Goal: Communication & Community: Ask a question

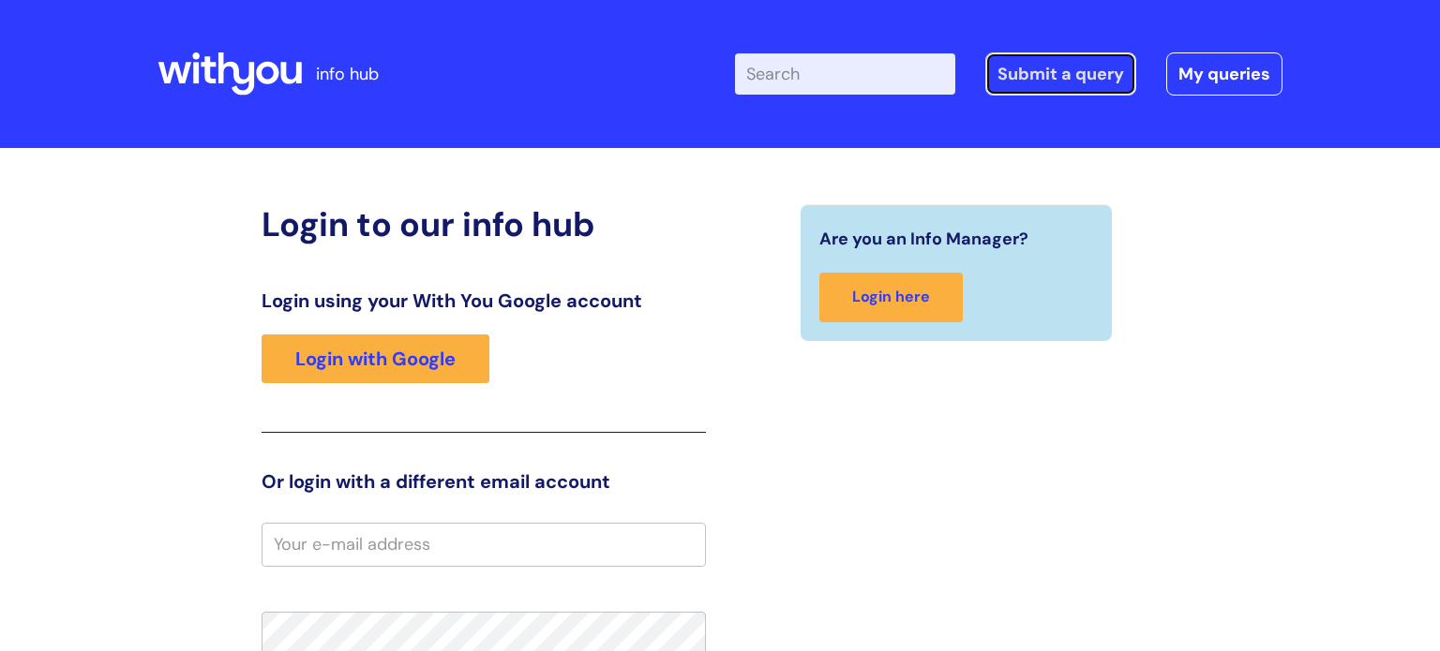
click at [1121, 79] on link "Submit a query" at bounding box center [1060, 73] width 151 height 43
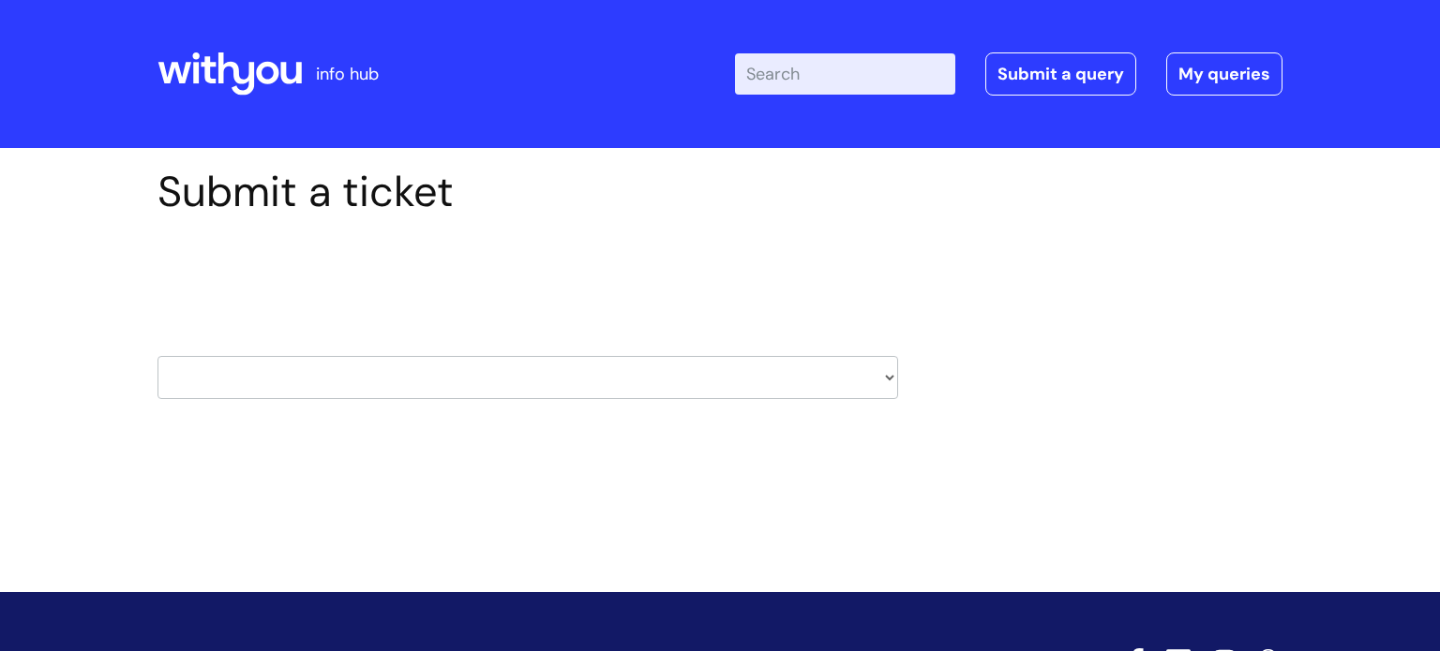
click at [584, 385] on select "HR / People IT and Support Clinical Drug Alerts Finance Accounts Data Support T…" at bounding box center [527, 377] width 741 height 43
select select "systems"
click at [157, 356] on select "HR / People IT and Support Clinical Drug Alerts Finance Accounts Data Support T…" at bounding box center [527, 377] width 741 height 43
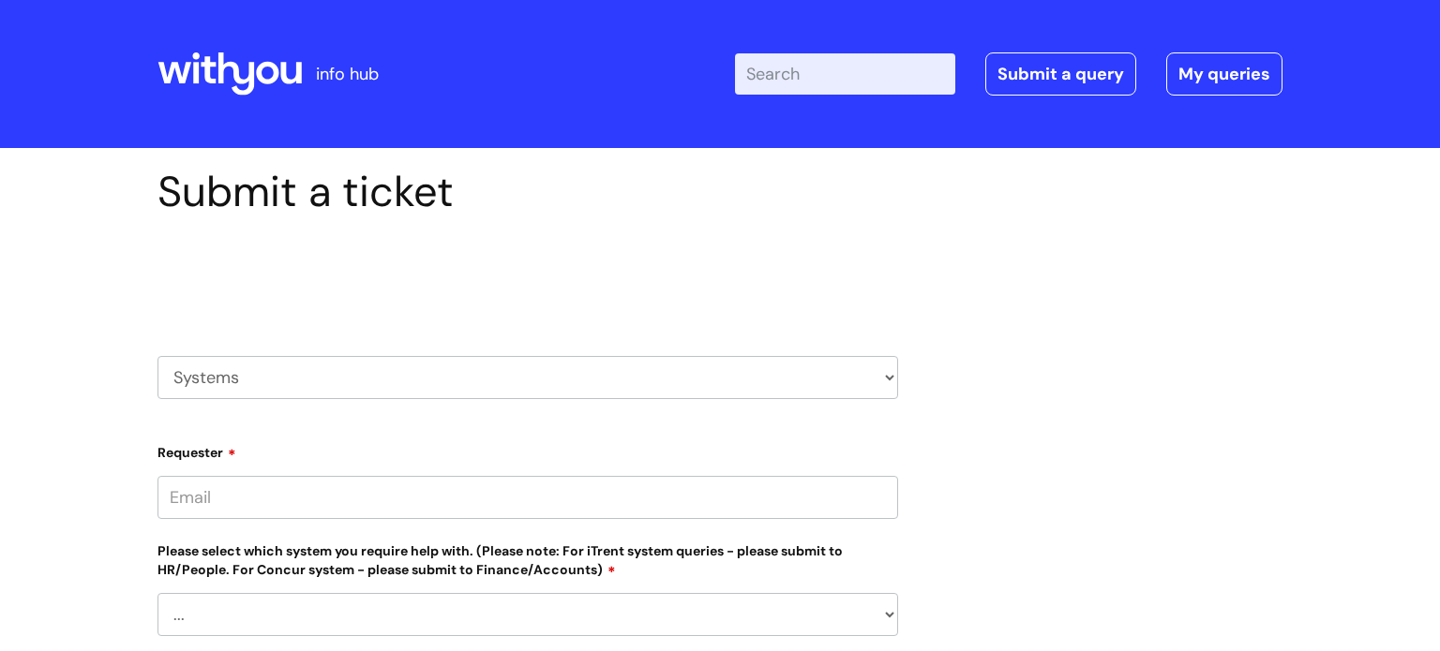
click at [247, 470] on div "Requester" at bounding box center [527, 478] width 741 height 83
click at [256, 476] on input "Requester" at bounding box center [527, 497] width 741 height 43
click at [286, 489] on input "Requester" at bounding box center [527, 497] width 741 height 43
click at [1070, 361] on div "Submit a ticket Select issue type HR / People IT and Support Clinical Drug Aler…" at bounding box center [719, 660] width 1153 height 987
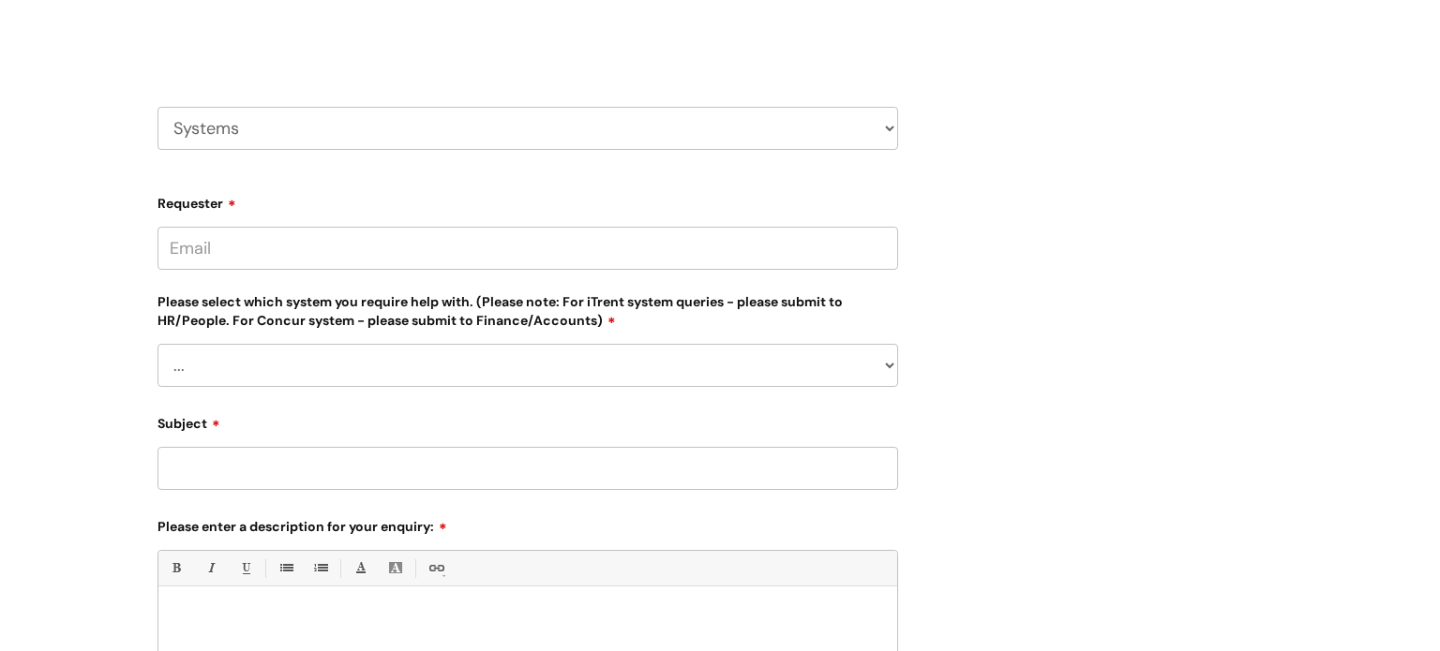
scroll to position [300, 0]
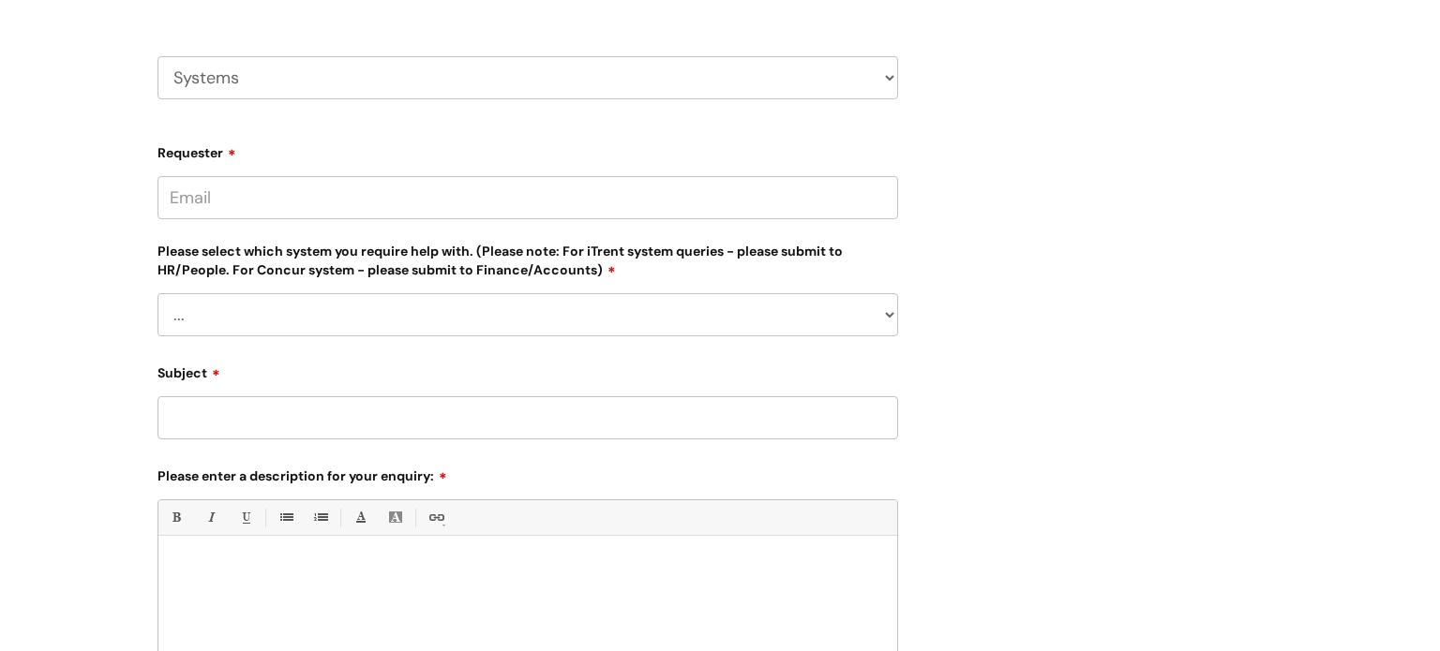
click at [733, 212] on input "Requester" at bounding box center [527, 197] width 741 height 43
click at [733, 212] on input "lauren.rusby@wearewithyou" at bounding box center [527, 197] width 741 height 43
type input "[EMAIL_ADDRESS][DOMAIN_NAME]"
click at [577, 82] on select "HR / People IT and Support Clinical Drug Alerts Finance Accounts Data Support T…" at bounding box center [527, 77] width 741 height 43
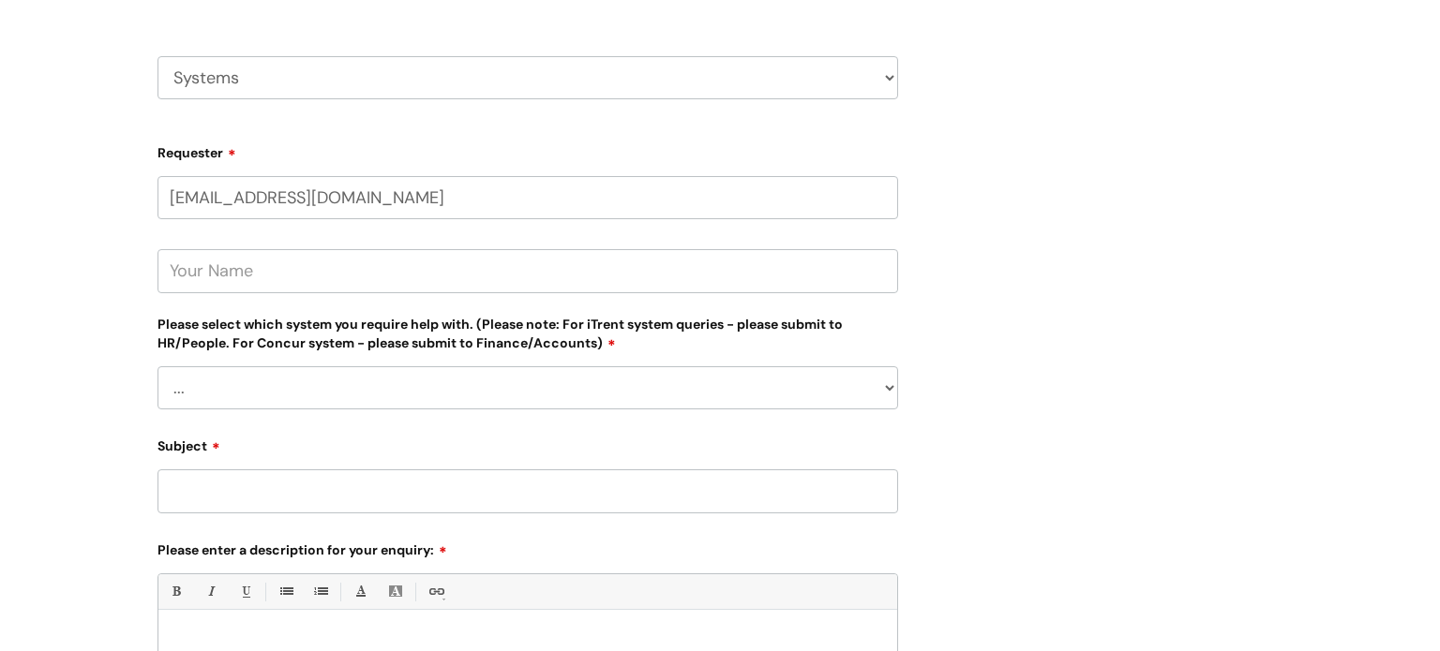
select select "it_and_support"
click at [157, 56] on select "HR / People IT and Support Clinical Drug Alerts Finance Accounts Data Support T…" at bounding box center [527, 77] width 741 height 43
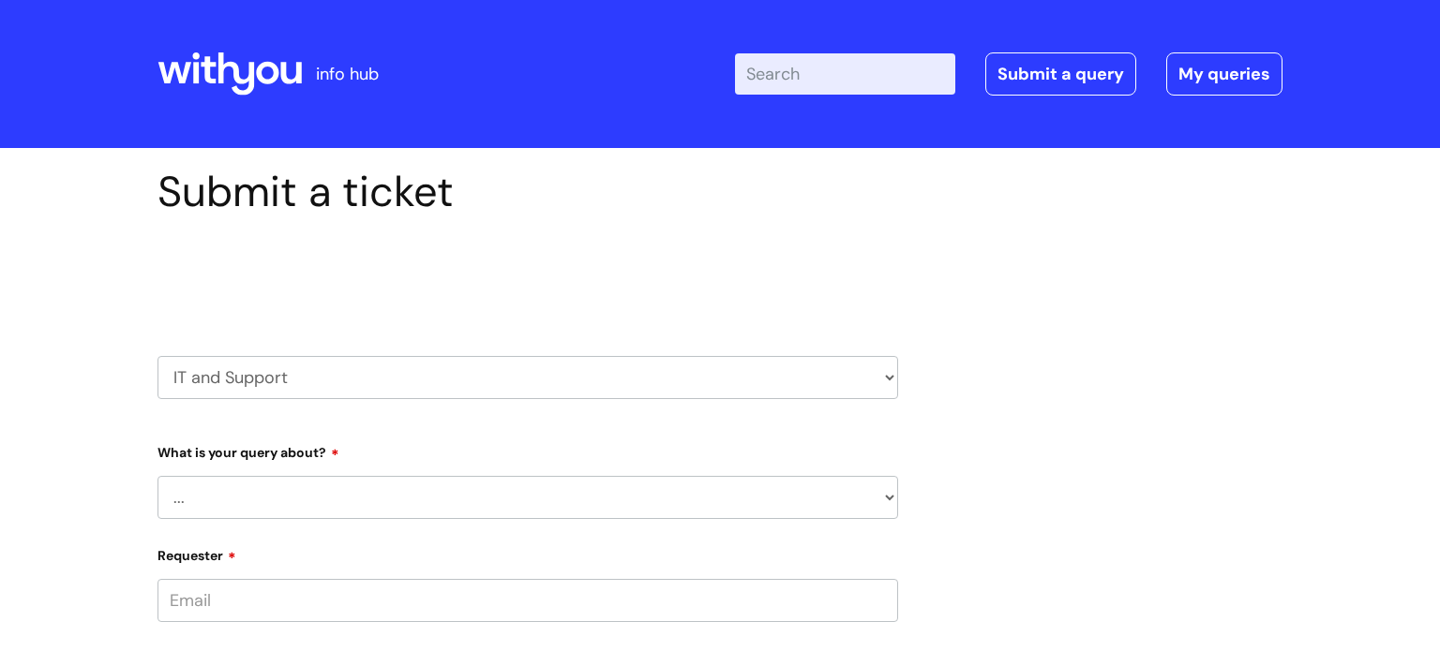
click at [313, 474] on div "What is your query about? ... Mobile Phone Reset & MFA Accounts, Starters and L…" at bounding box center [527, 478] width 741 height 82
click at [330, 493] on select "... Mobile Phone Reset & MFA Accounts, Starters and Leavers IT Hardware issue I…" at bounding box center [527, 497] width 741 height 43
select select "Printing & Scanning"
click at [157, 476] on select "... Mobile Phone Reset & MFA Accounts, Starters and Leavers IT Hardware issue I…" at bounding box center [527, 497] width 741 height 43
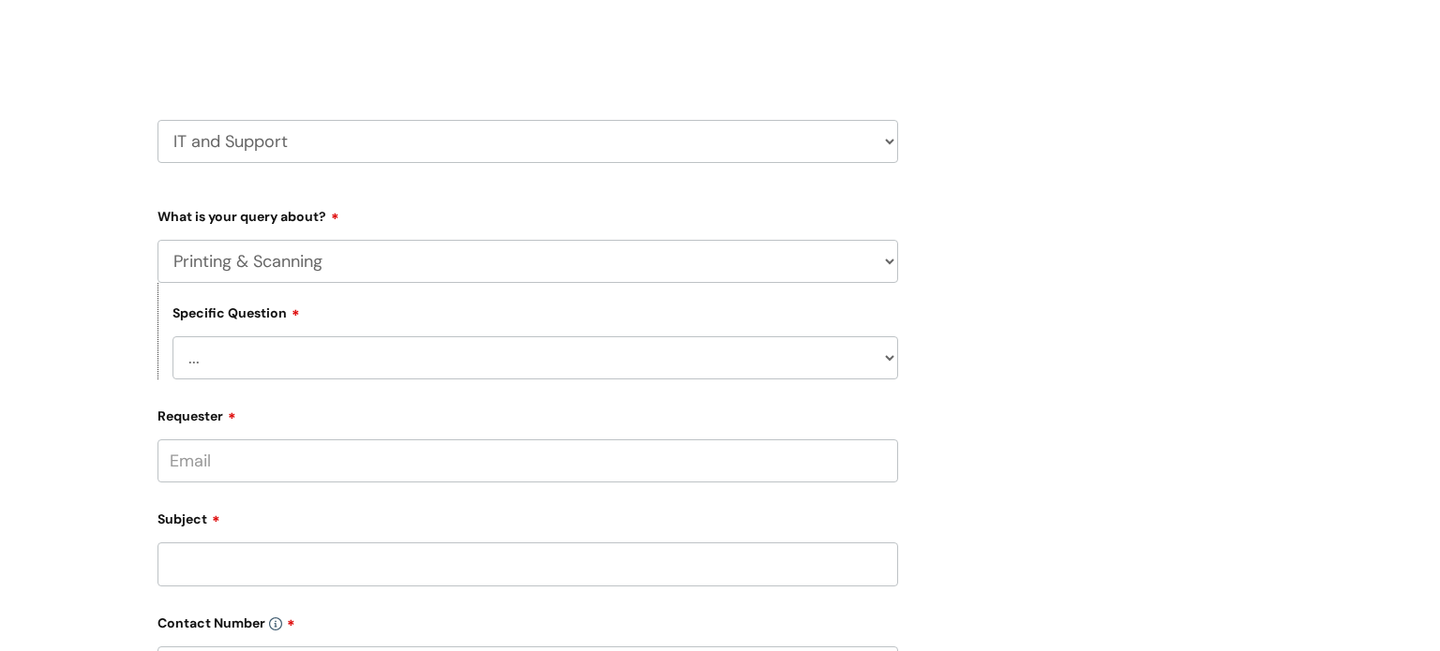
scroll to position [262, 0]
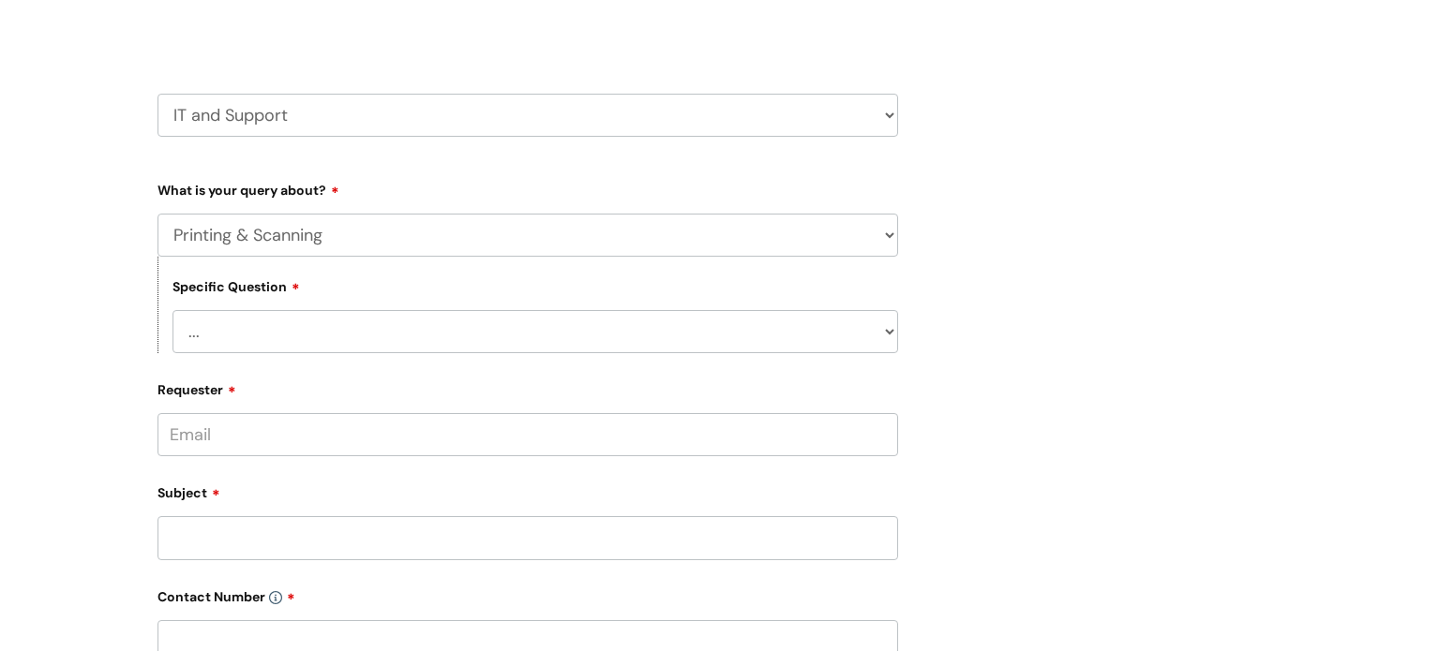
click at [880, 351] on select "... I need help finding or adding a printer I need help to scan a document I ne…" at bounding box center [535, 331] width 726 height 43
select select "I need help finding or adding a printer"
click at [172, 310] on select "... I need help finding or adding a printer I need help to scan a document I ne…" at bounding box center [535, 331] width 726 height 43
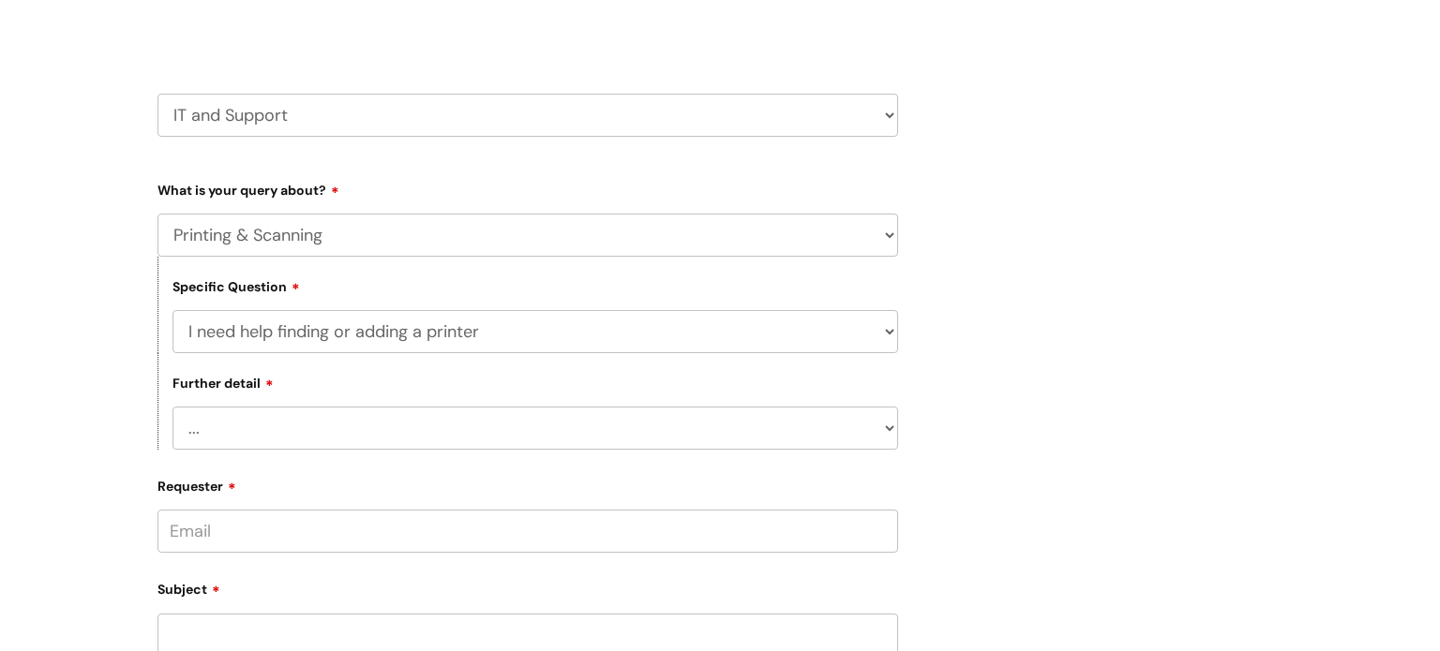
click at [484, 392] on div "Further detail ... I need help with my Printix login" at bounding box center [527, 401] width 741 height 97
click at [467, 404] on div "Further detail ... I need help with my Printix login" at bounding box center [527, 401] width 741 height 97
click at [456, 418] on select "... I need help with my Printix login" at bounding box center [535, 428] width 726 height 43
select select "I need help with my Printix login"
click at [172, 408] on select "... I need help with my Printix login" at bounding box center [535, 428] width 726 height 43
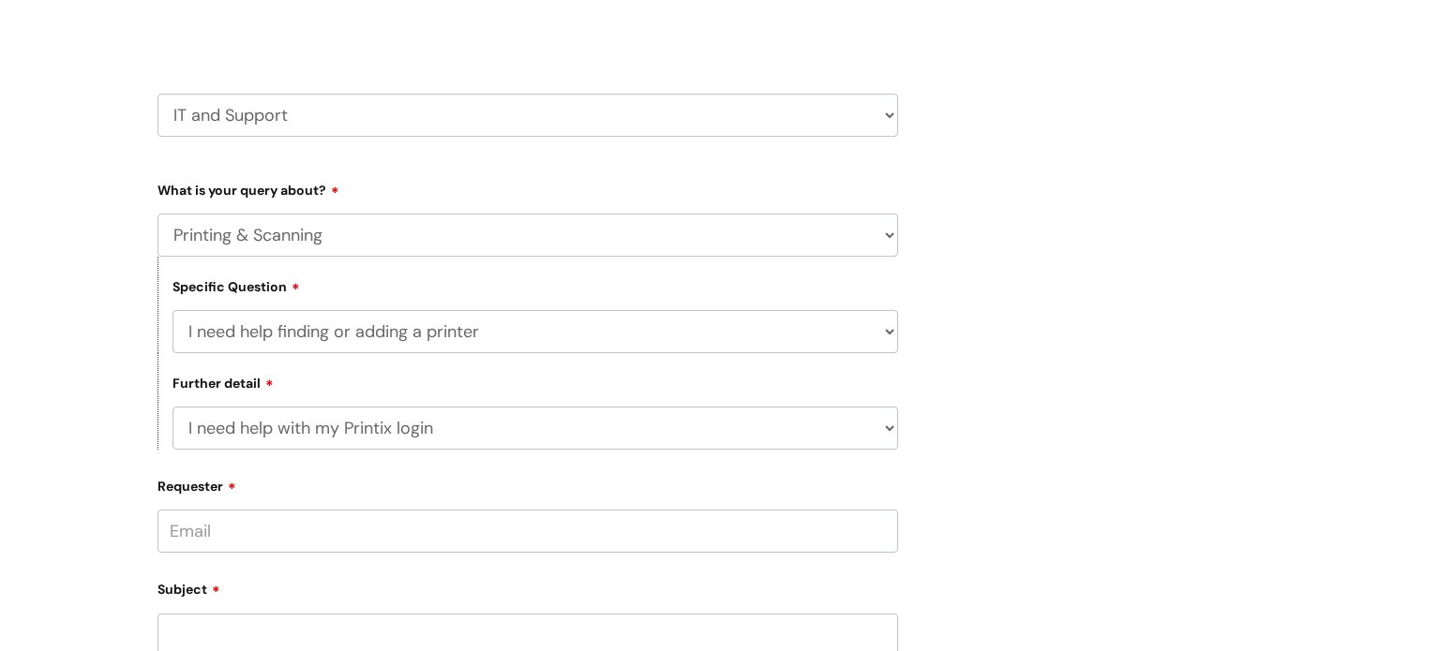
click at [482, 531] on input "Requester" at bounding box center [527, 531] width 741 height 43
type input "l"
type input "[EMAIL_ADDRESS][DOMAIN_NAME]"
click at [1030, 586] on div "Submit a ticket Select issue type HR / People IT and Support Clinical Drug Aler…" at bounding box center [719, 539] width 1153 height 1270
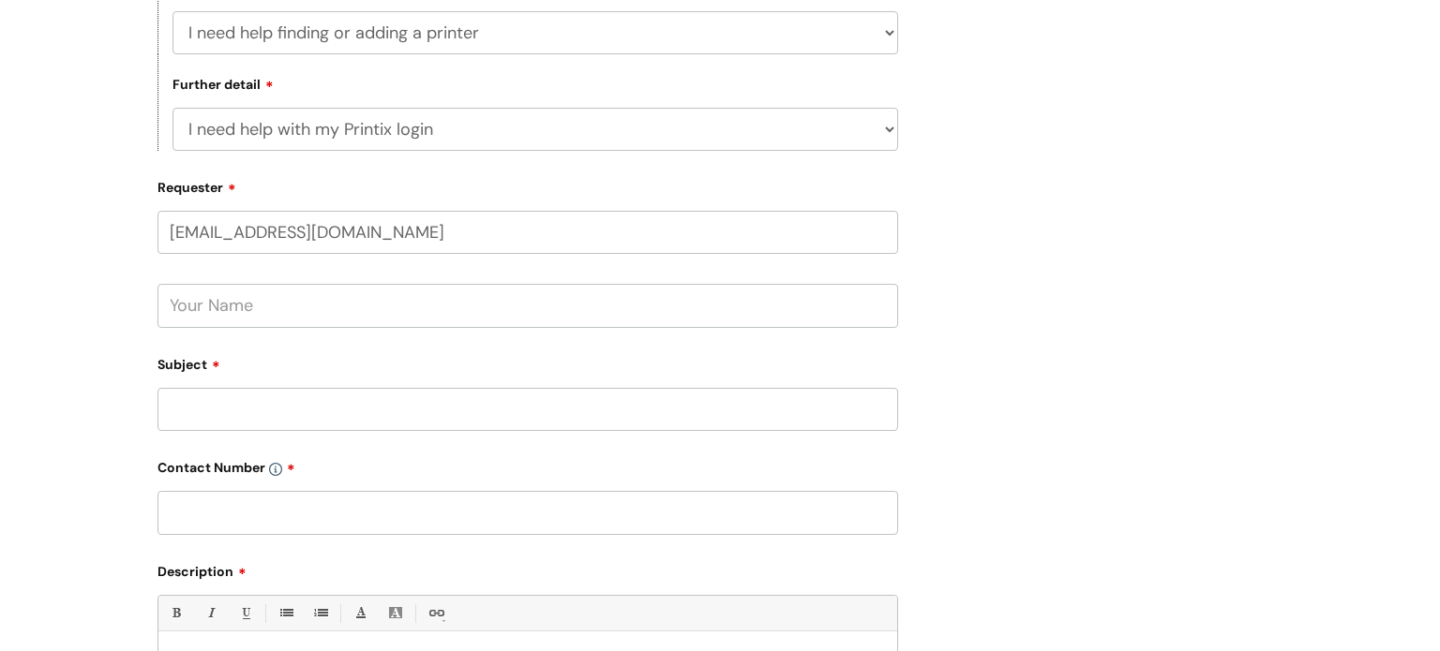
scroll to position [562, 0]
click at [710, 282] on div at bounding box center [527, 289] width 741 height 73
click at [701, 308] on input "text" at bounding box center [527, 304] width 741 height 43
type input "Lauren Rusby"
click at [689, 396] on input "Subject" at bounding box center [527, 408] width 741 height 43
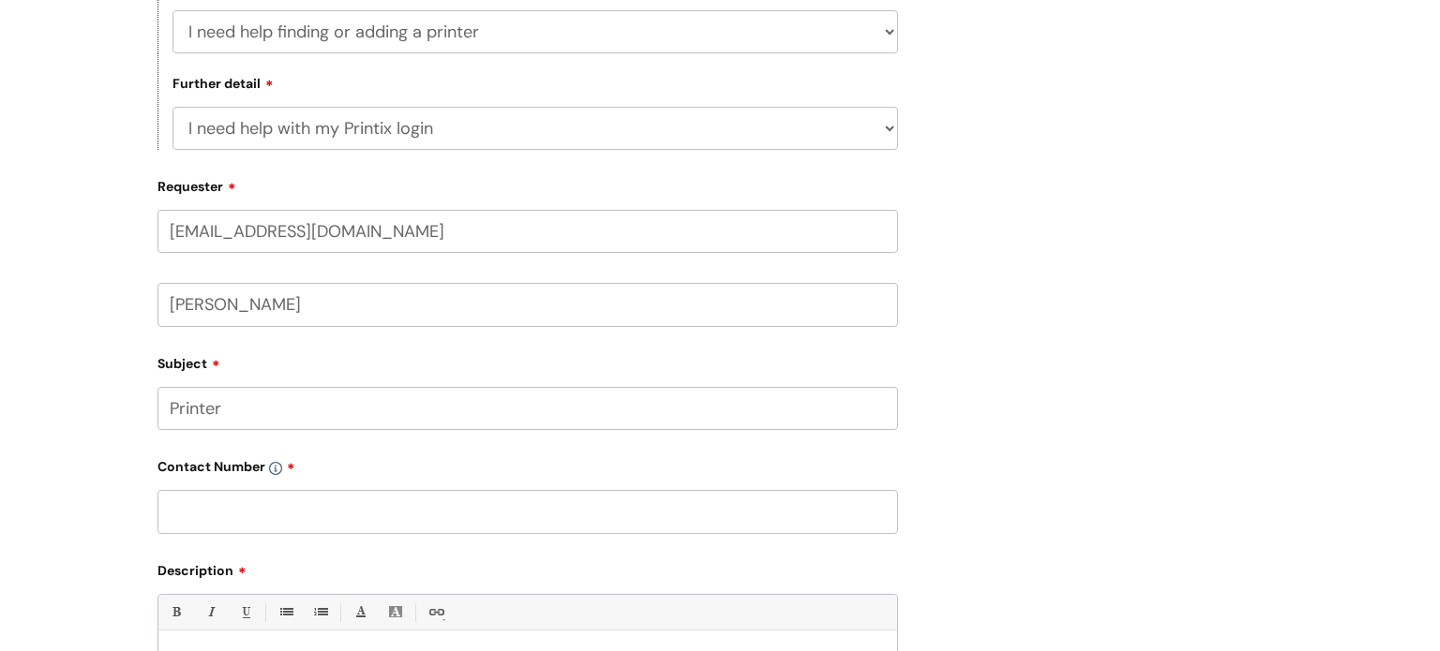
type input "Printer"
click at [634, 516] on input "text" at bounding box center [527, 511] width 741 height 43
type input "n.a"
click at [977, 531] on div "Submit a ticket Select issue type HR / People IT and Support Clinical Drug Aler…" at bounding box center [719, 276] width 1153 height 1344
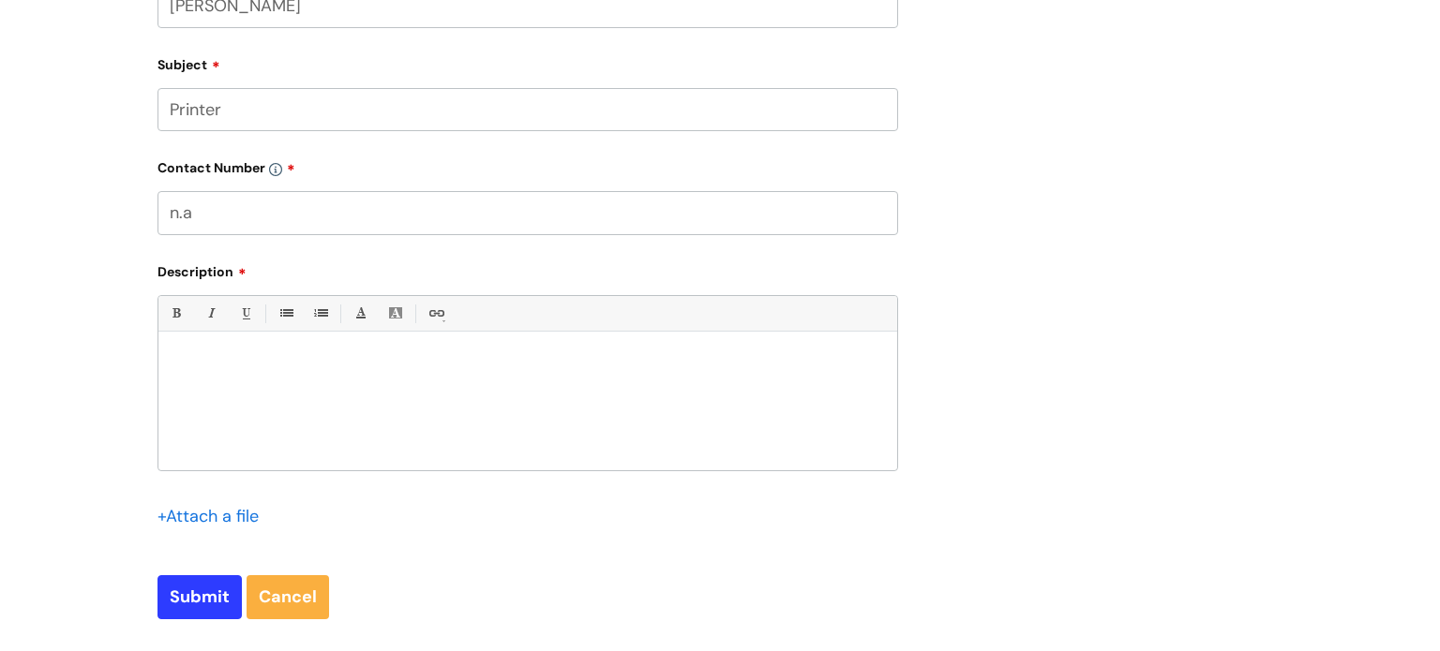
scroll to position [862, 0]
click at [188, 415] on div at bounding box center [527, 404] width 739 height 129
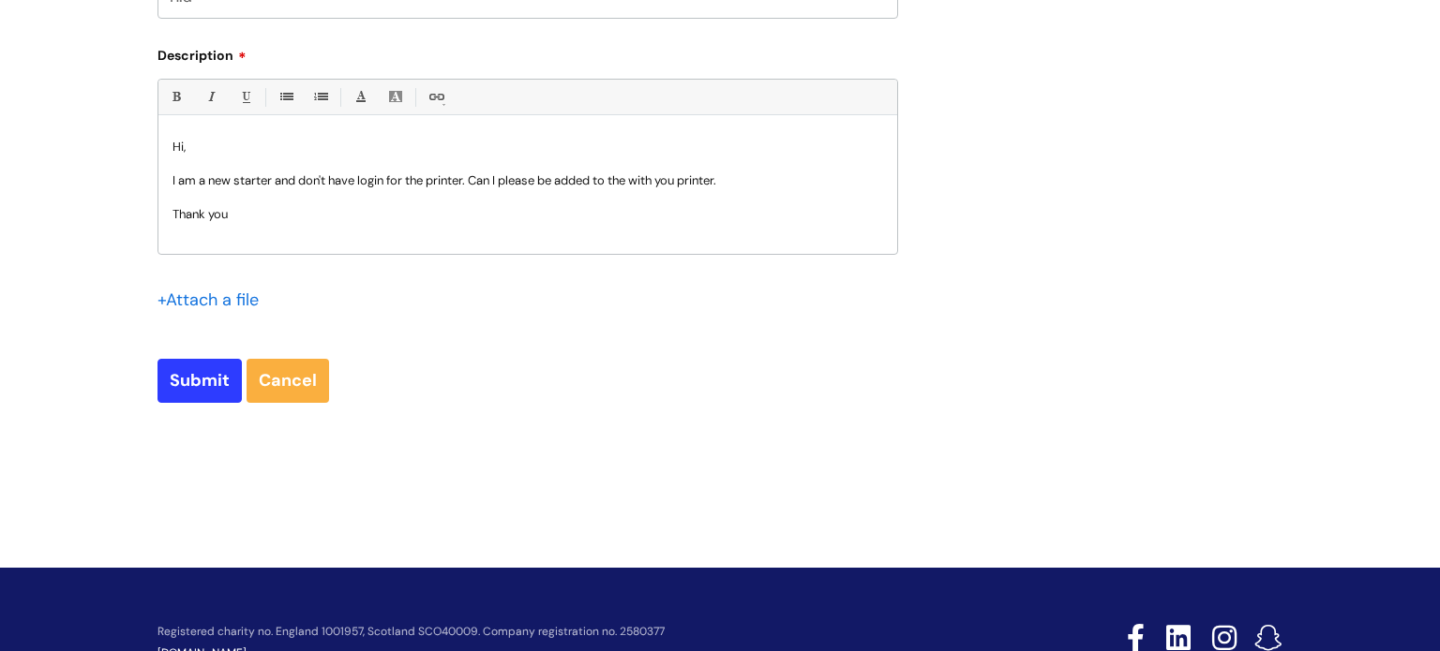
scroll to position [1087, 0]
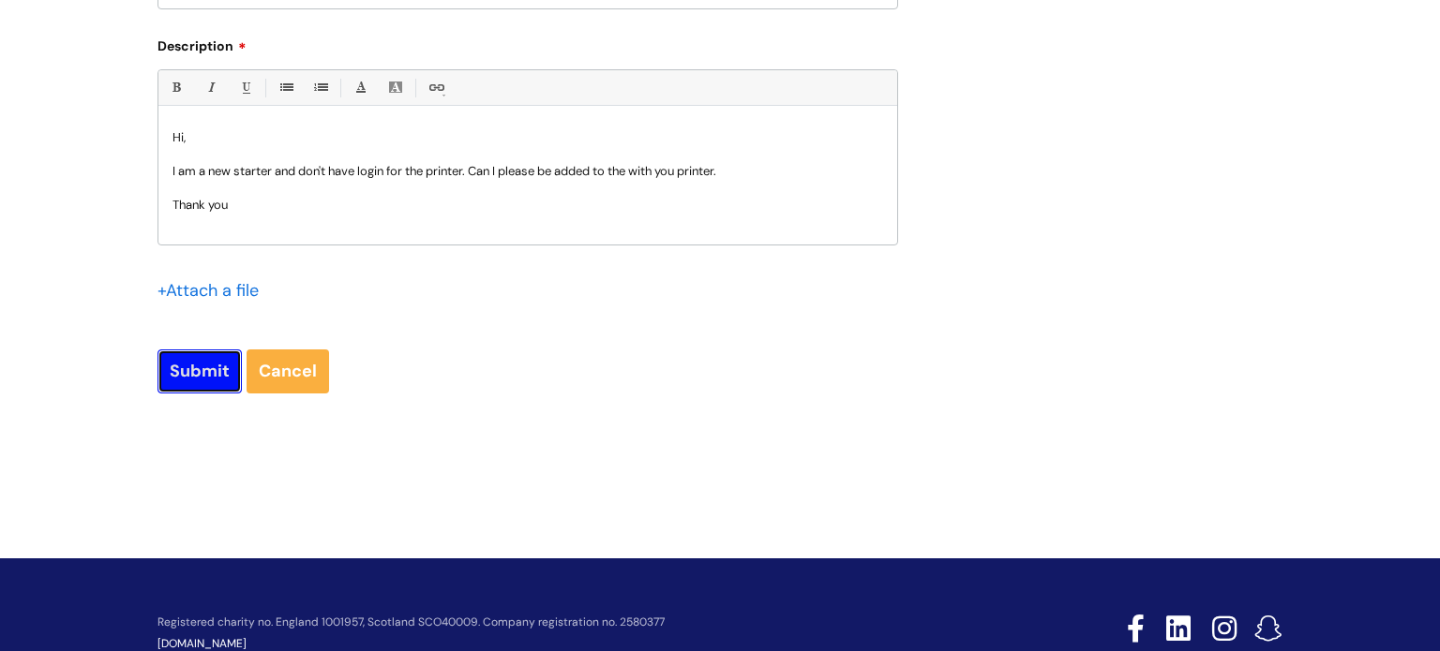
click at [169, 387] on input "Submit" at bounding box center [199, 371] width 84 height 43
type input "Please Wait..."
